Goal: Transaction & Acquisition: Purchase product/service

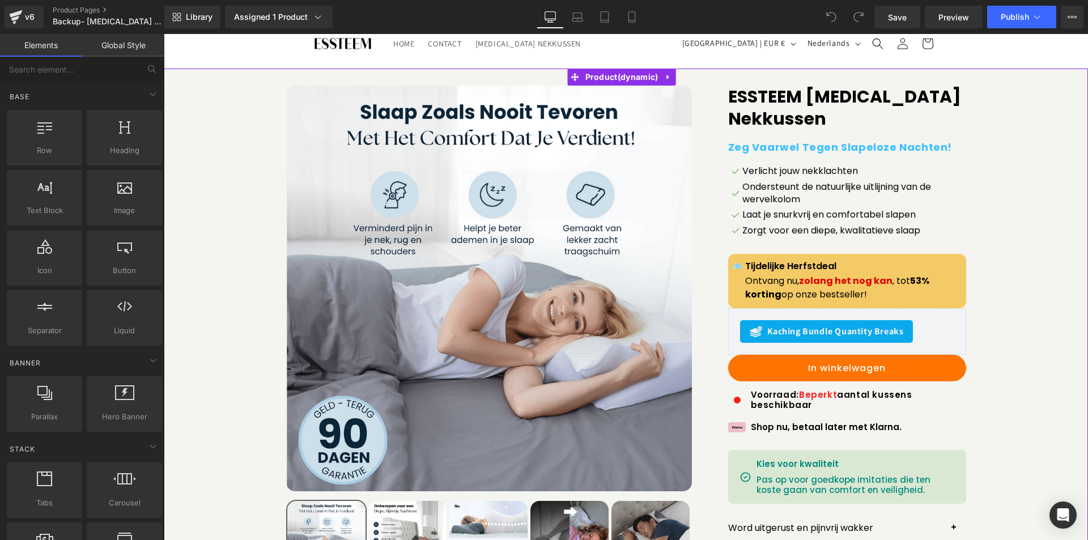
scroll to position [113, 0]
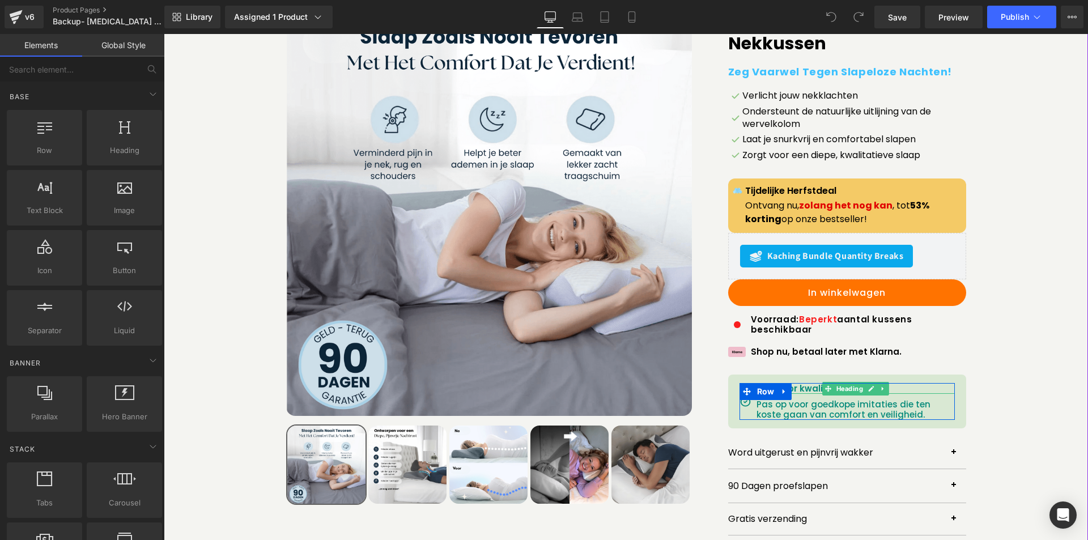
click at [938, 388] on h1 "Kies voor kwaliteit" at bounding box center [856, 388] width 198 height 11
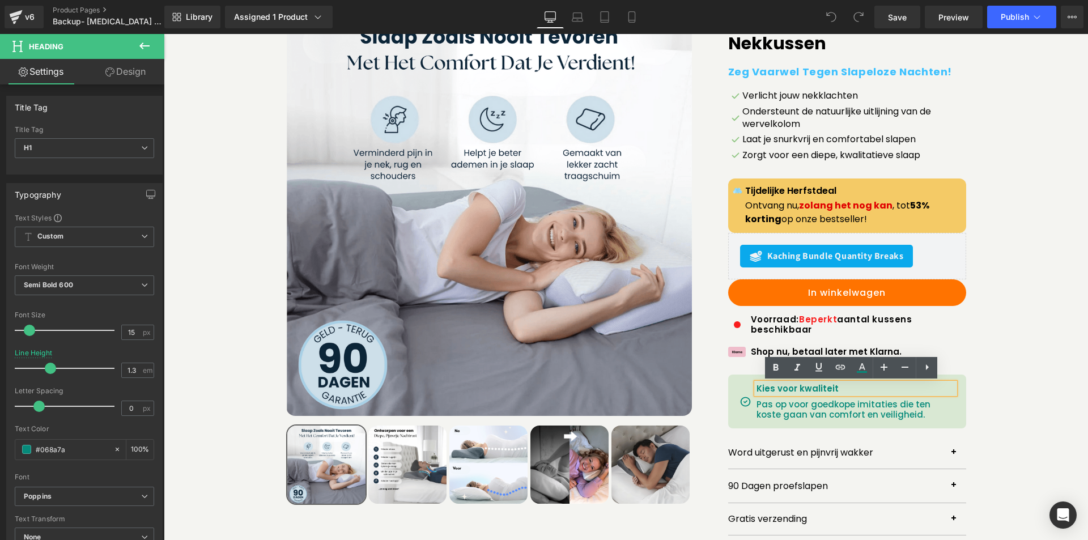
click at [732, 399] on div "Kies voor kwaliteit Heading Pas op voor goedkope imitaties die ten koste gaan v…" at bounding box center [847, 402] width 238 height 54
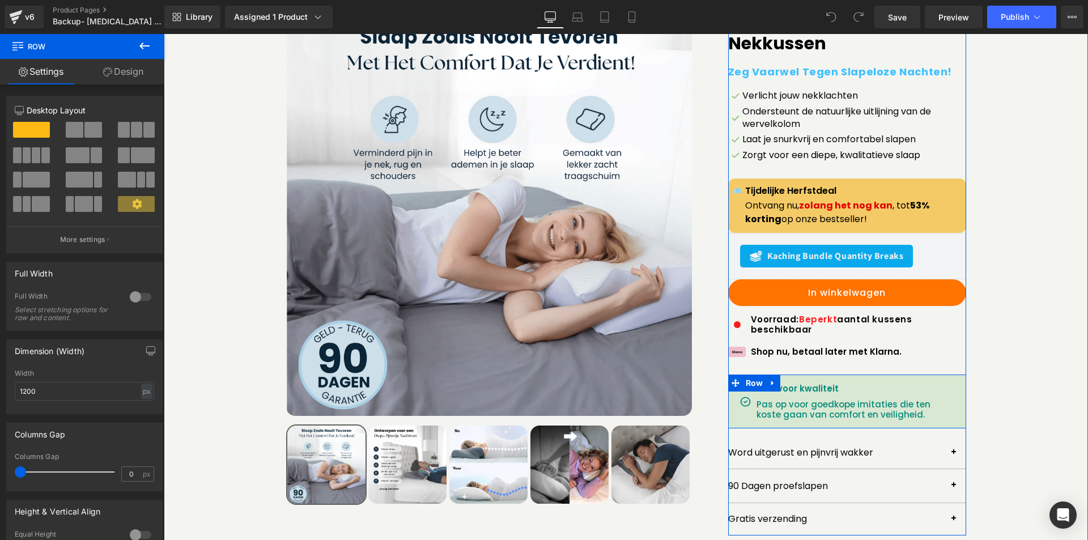
click at [899, 388] on h1 "Kies voor kwaliteit" at bounding box center [856, 388] width 198 height 11
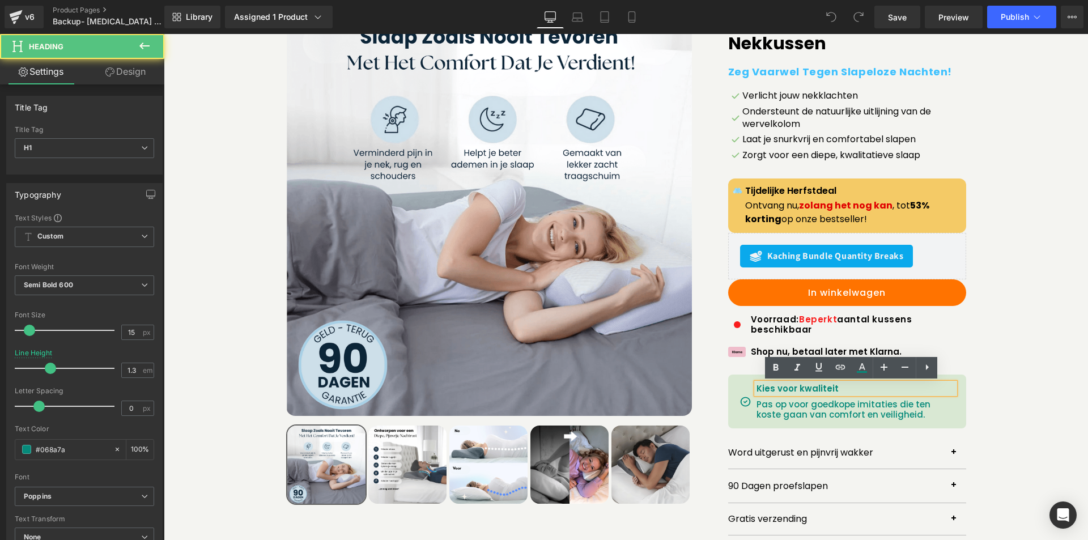
click at [735, 384] on div "Kies voor kwaliteit Heading Pas op voor goedkope imitaties die ten koste gaan v…" at bounding box center [847, 402] width 238 height 54
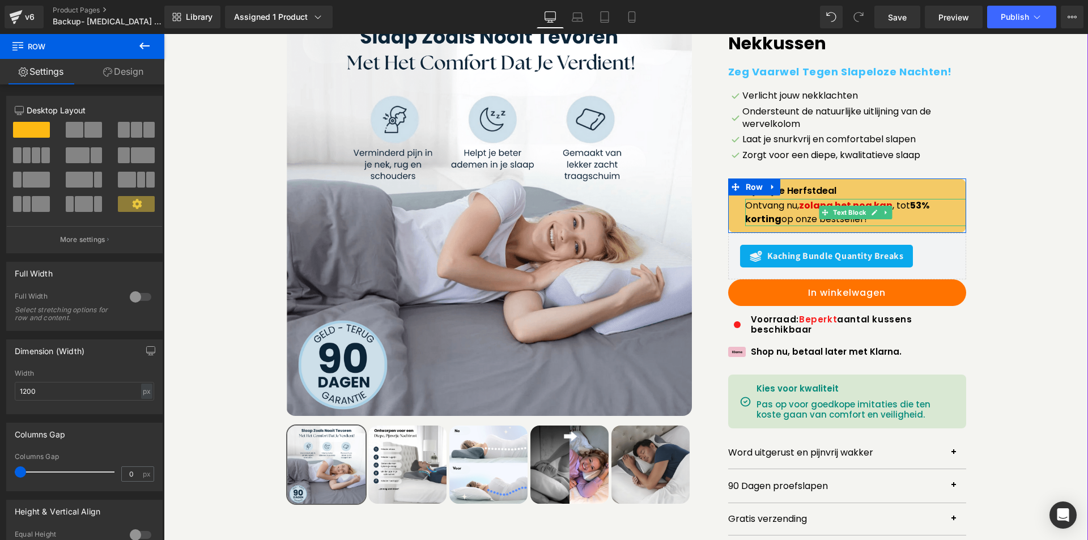
click at [804, 208] on span "zolang het nog kan" at bounding box center [846, 205] width 94 height 13
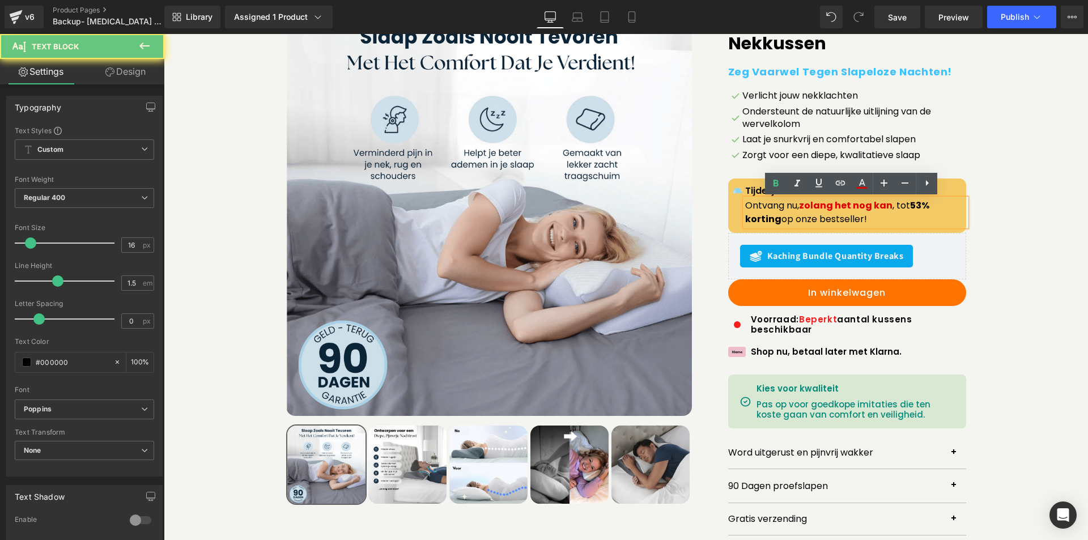
click at [795, 207] on p "Ontvang nu, zolang het nog kan , tot 53% korting op onze bestseller!" at bounding box center [855, 212] width 221 height 27
click at [795, 206] on p "Ontvang nu, zolang het nog kan , tot 53% korting op onze bestseller!" at bounding box center [855, 212] width 221 height 27
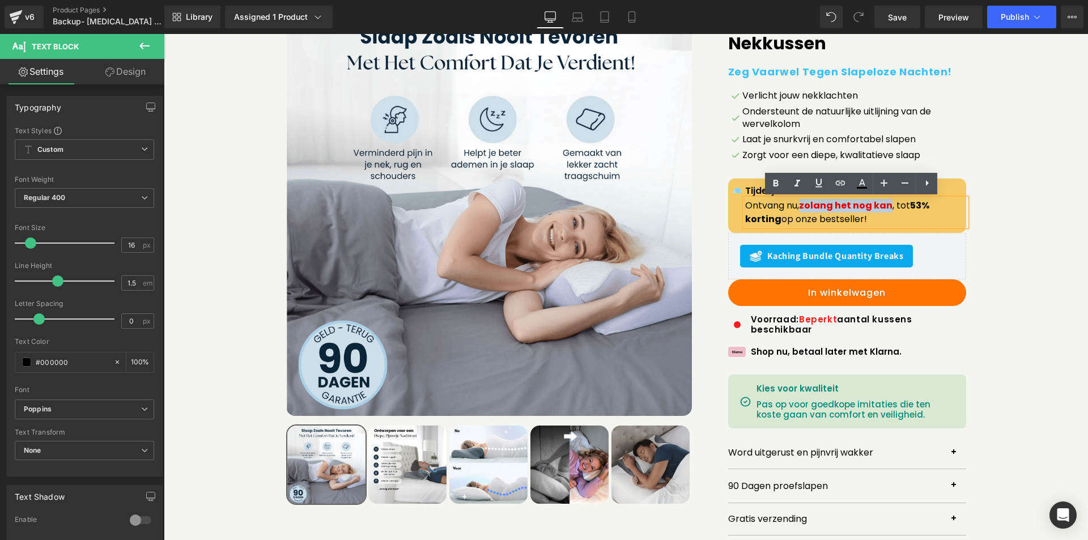
drag, startPoint x: 799, startPoint y: 204, endPoint x: 886, endPoint y: 205, distance: 87.3
click at [886, 205] on span "zolang het nog kan" at bounding box center [846, 205] width 94 height 13
